Goal: Task Accomplishment & Management: Complete application form

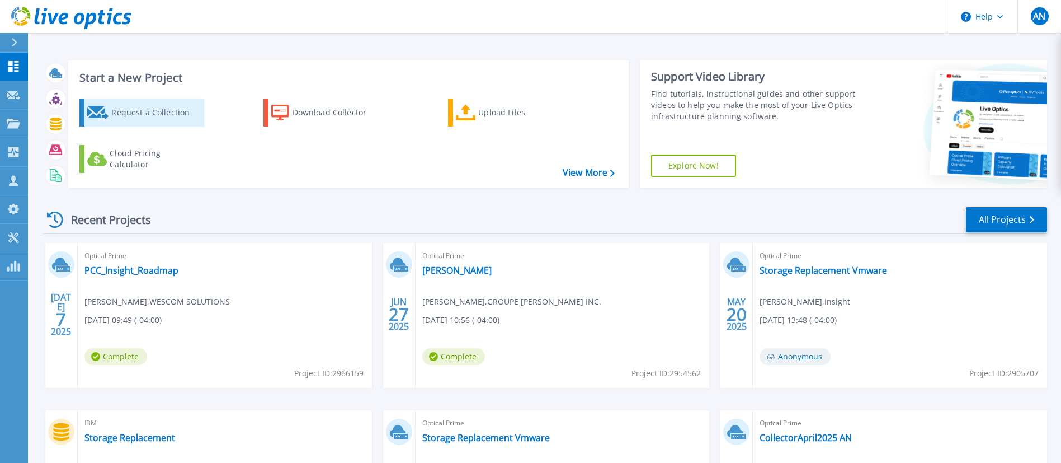
click at [160, 111] on div "Request a Collection" at bounding box center [156, 112] width 90 height 22
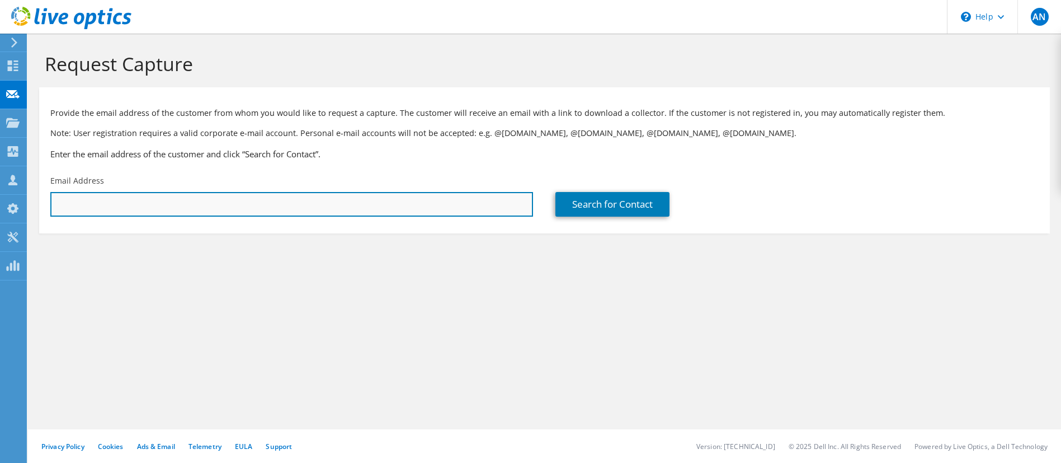
click at [71, 200] on input "text" at bounding box center [291, 204] width 483 height 25
paste input "[PERSON_NAME][EMAIL_ADDRESS][PERSON_NAME][DOMAIN_NAME]"
type input "[PERSON_NAME][EMAIL_ADDRESS][PERSON_NAME][DOMAIN_NAME]"
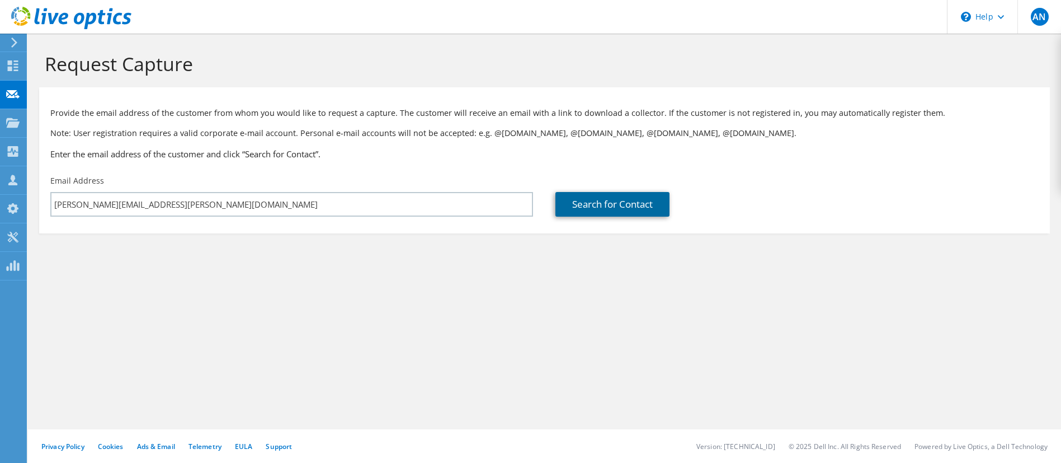
click at [627, 207] on link "Search for Contact" at bounding box center [613, 204] width 114 height 25
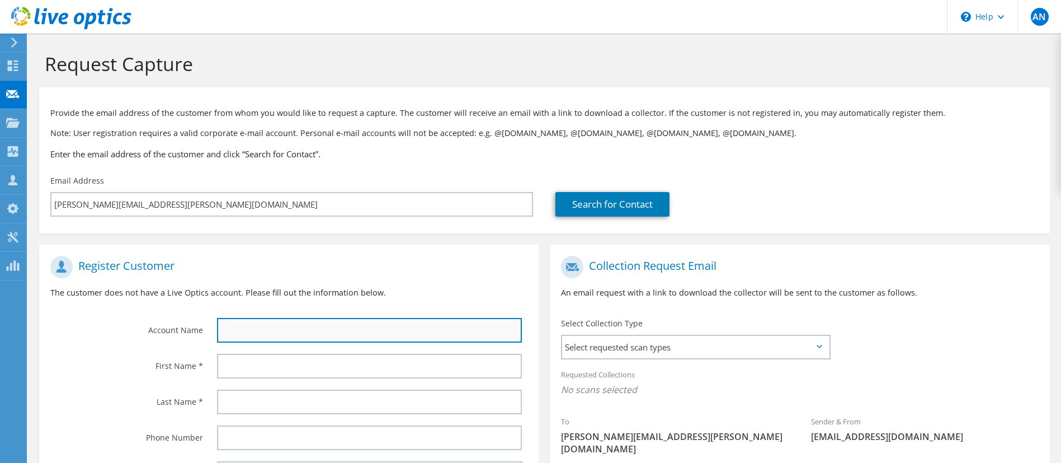
click at [266, 328] on input "text" at bounding box center [370, 330] width 306 height 25
click at [250, 331] on input "text" at bounding box center [370, 330] width 306 height 25
type input "LTIMindtree"
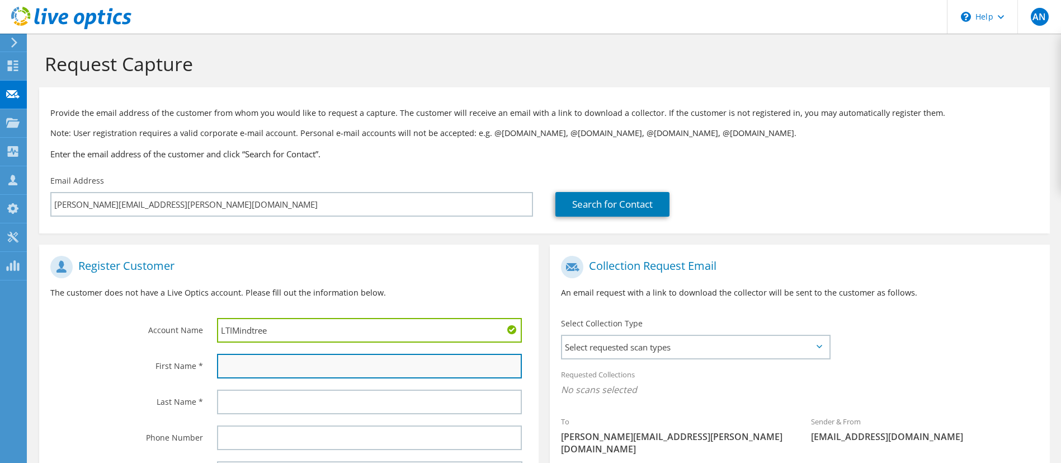
click at [244, 361] on input "text" at bounding box center [370, 366] width 306 height 25
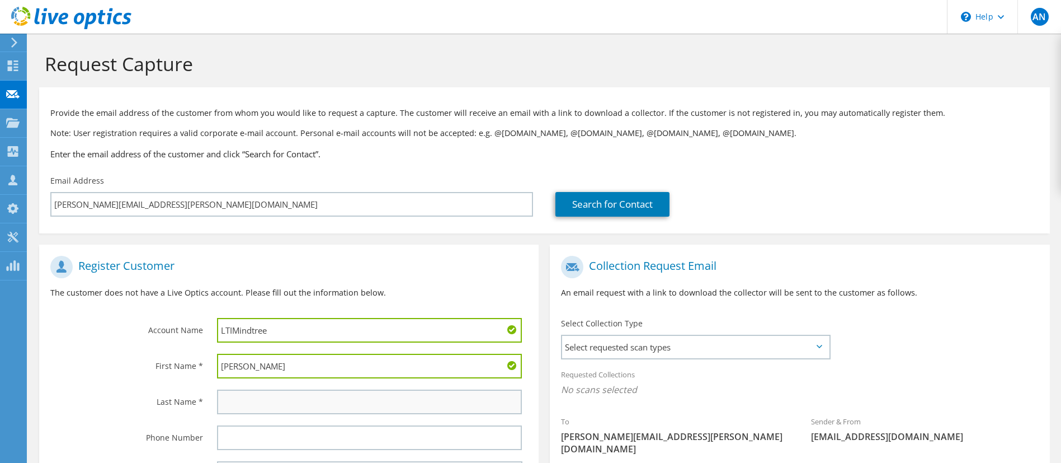
type input "[PERSON_NAME]"
click at [245, 403] on input "text" at bounding box center [370, 401] width 306 height 25
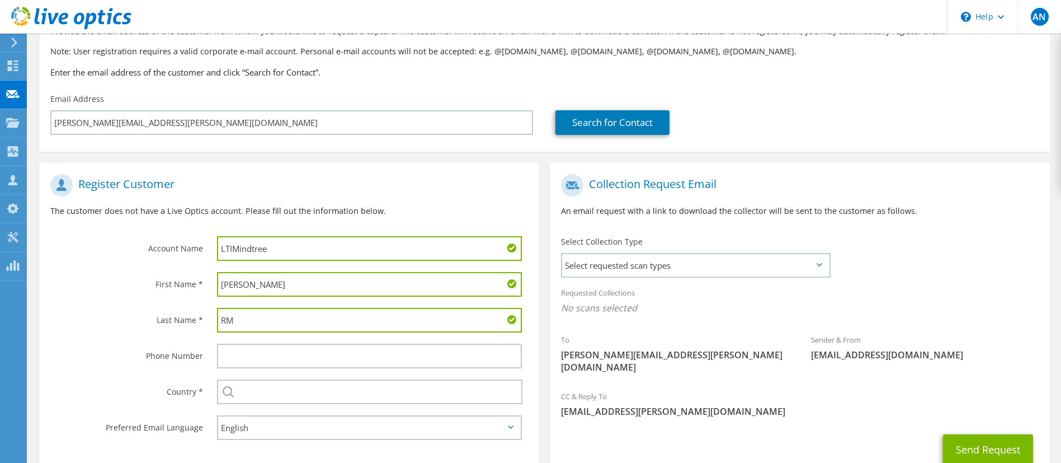
scroll to position [84, 0]
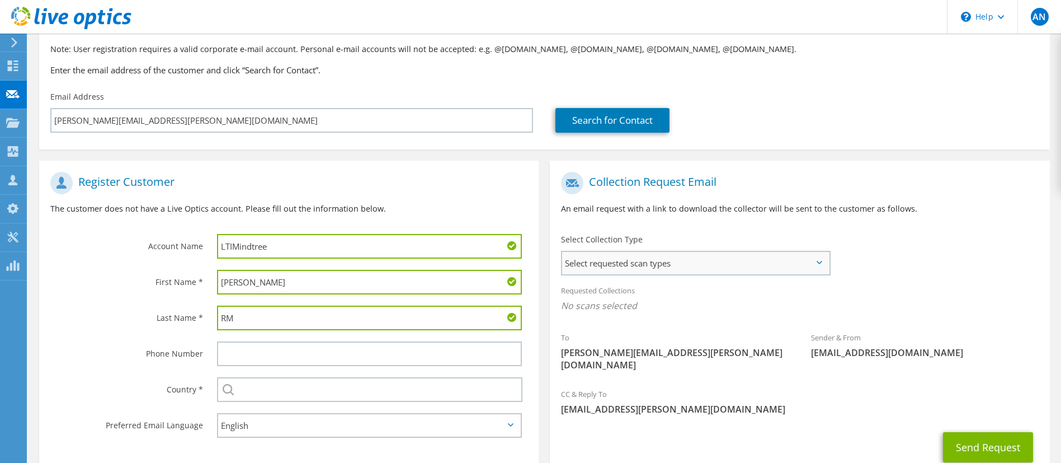
type input "RM"
click at [767, 261] on span "Select requested scan types" at bounding box center [695, 263] width 266 height 22
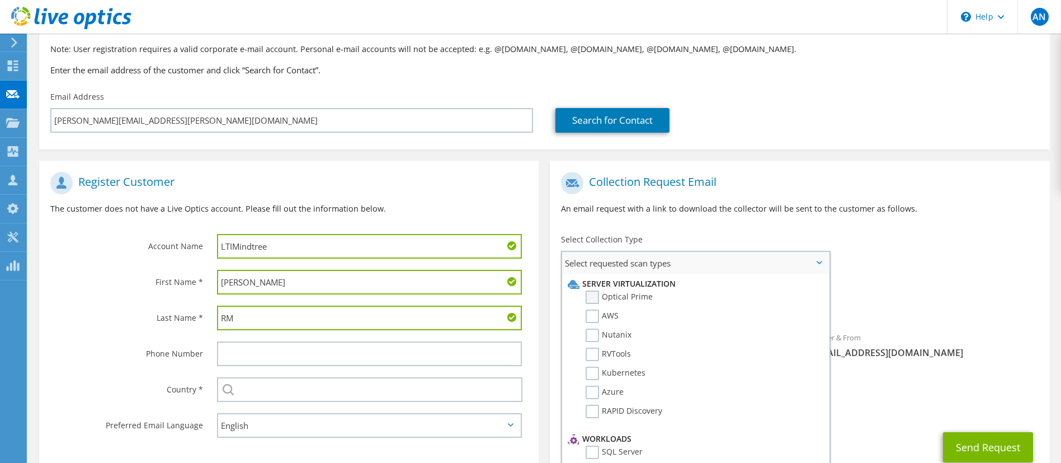
click at [597, 295] on label "Optical Prime" at bounding box center [619, 296] width 67 height 13
click at [0, 0] on input "Optical Prime" at bounding box center [0, 0] width 0 height 0
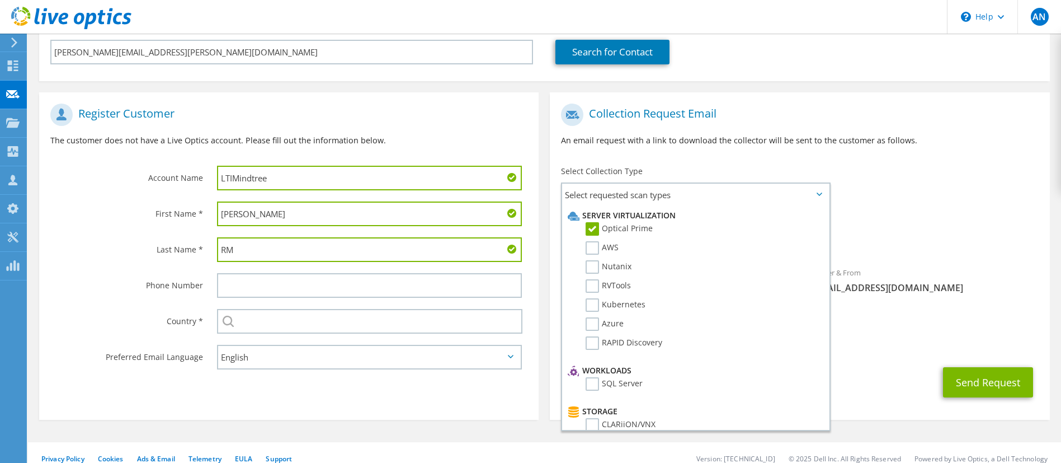
scroll to position [153, 0]
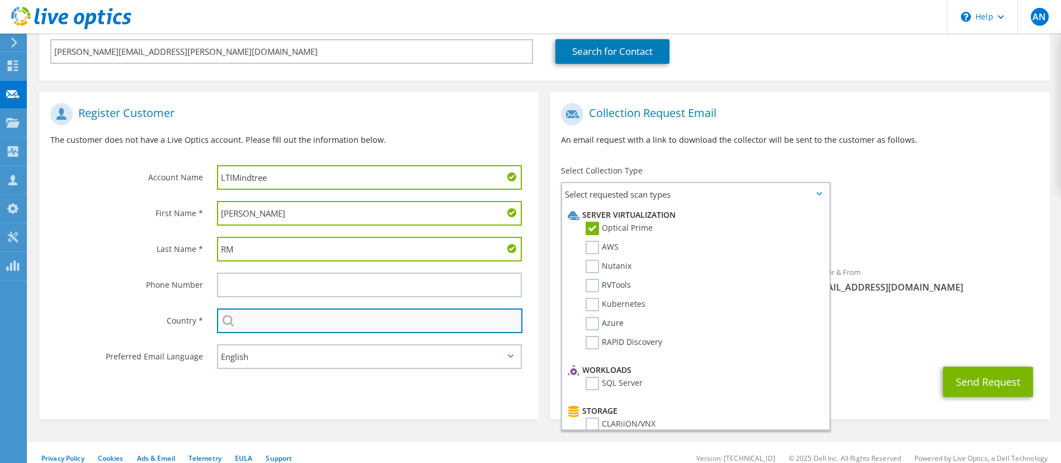
click at [234, 323] on input "text" at bounding box center [370, 320] width 306 height 25
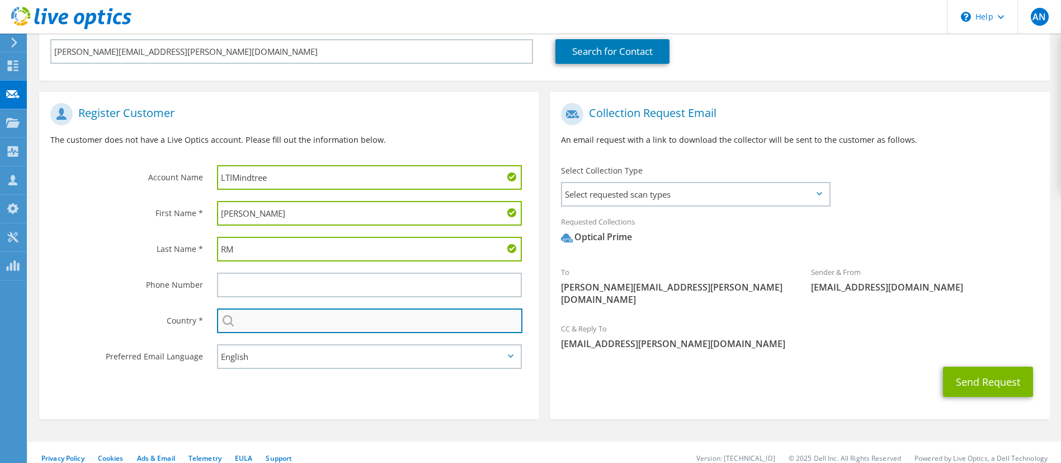
click at [234, 323] on input "text" at bounding box center [370, 320] width 306 height 25
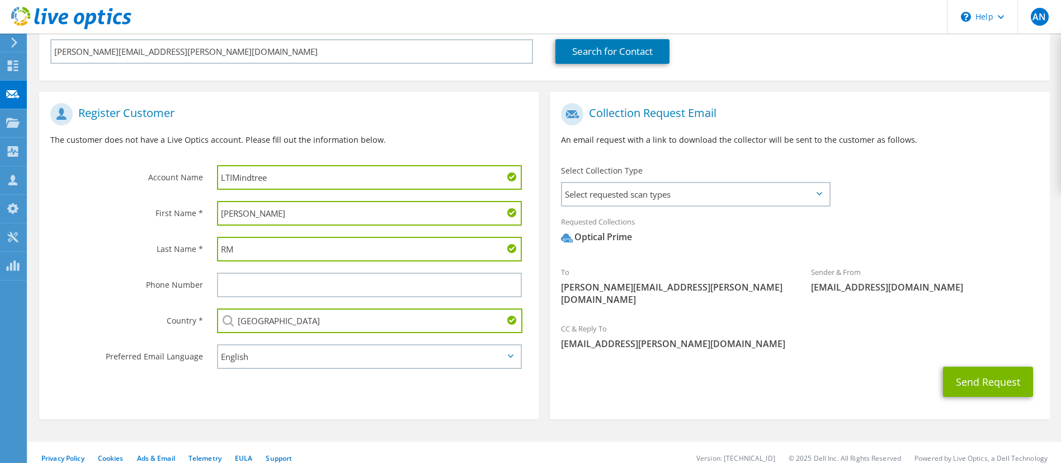
type input "[GEOGRAPHIC_DATA]"
click at [112, 326] on div "Country *" at bounding box center [122, 320] width 167 height 35
click at [815, 192] on span "Select requested scan types" at bounding box center [695, 194] width 266 height 22
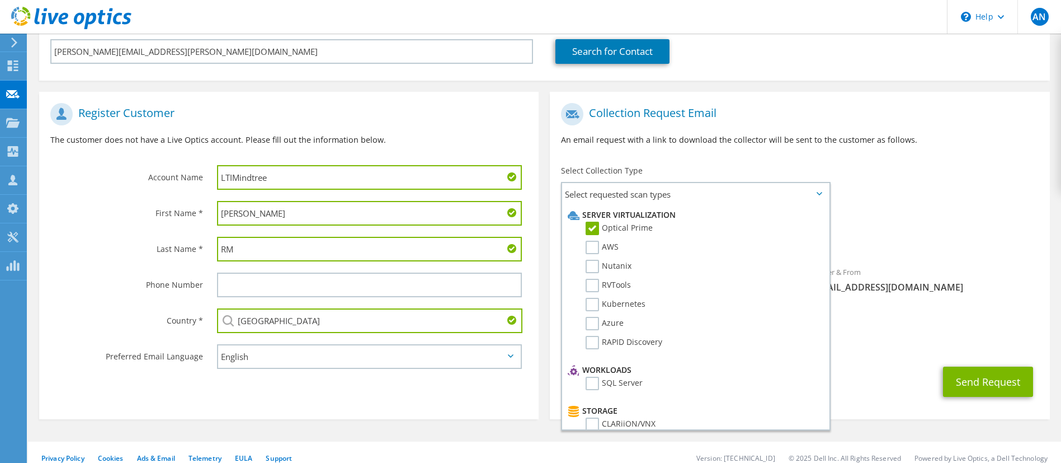
click at [918, 201] on div "To [PERSON_NAME][EMAIL_ADDRESS][PERSON_NAME][DOMAIN_NAME] Sender & From [EMAIL_…" at bounding box center [800, 206] width 500 height 219
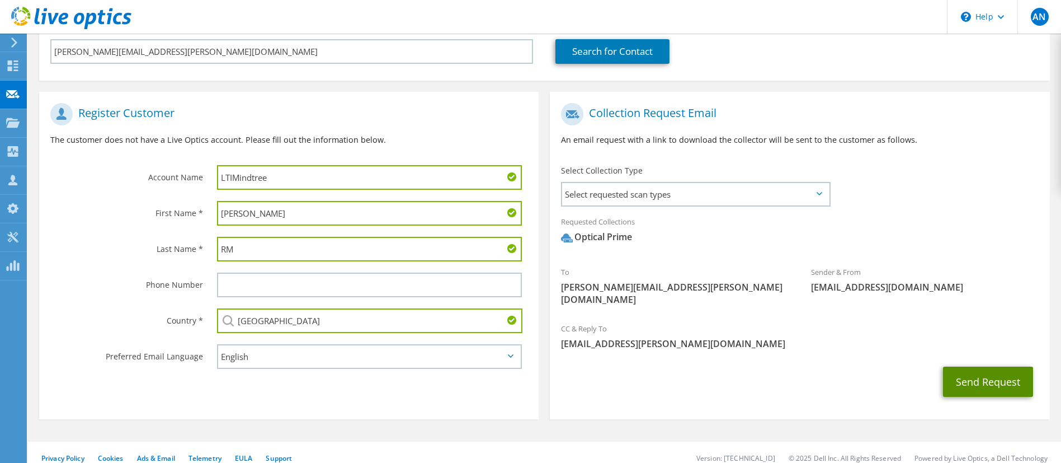
click at [995, 371] on button "Send Request" at bounding box center [988, 381] width 90 height 30
